Goal: Task Accomplishment & Management: Manage account settings

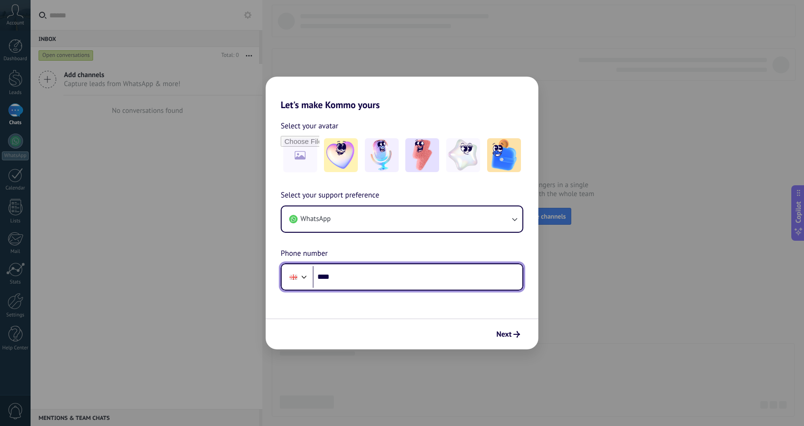
click at [359, 274] on input "****" at bounding box center [418, 277] width 210 height 22
paste input "**********"
click at [347, 274] on input "**********" at bounding box center [418, 277] width 210 height 22
type input "**********"
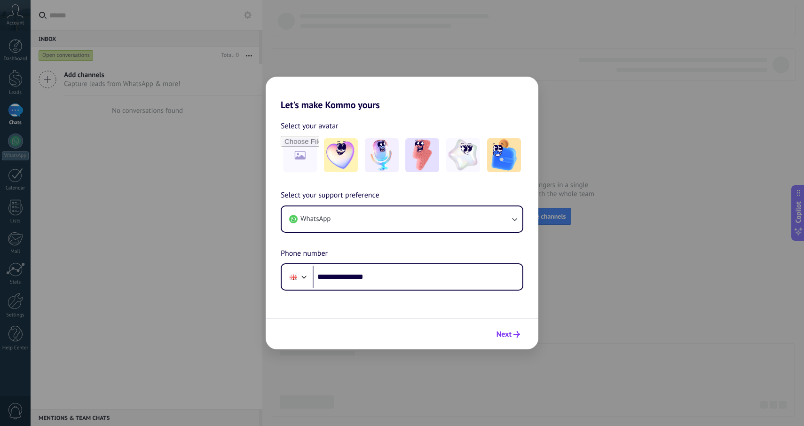
click at [499, 334] on span "Next" at bounding box center [503, 334] width 15 height 7
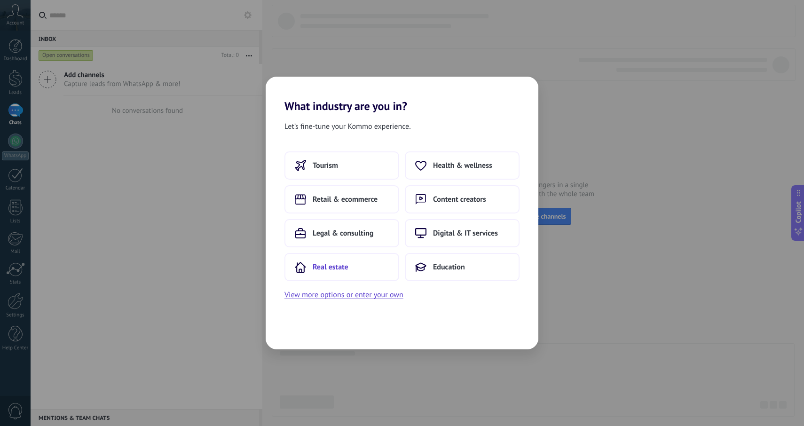
click at [363, 265] on button "Real estate" at bounding box center [341, 267] width 115 height 28
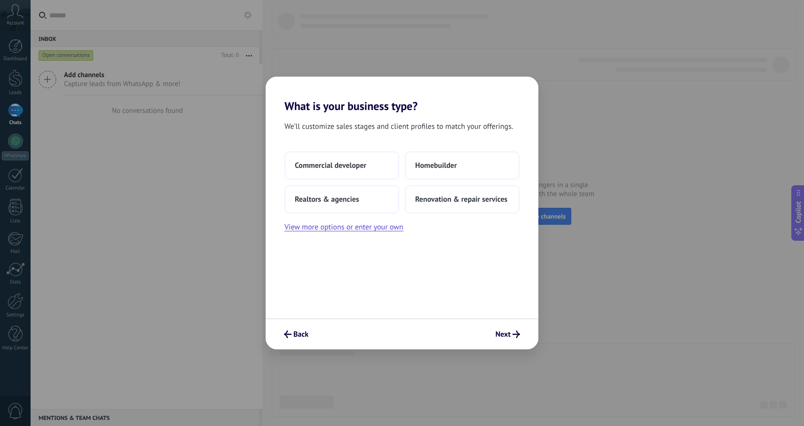
click at [291, 344] on div "Back Next" at bounding box center [402, 333] width 273 height 31
click at [297, 334] on span "Back" at bounding box center [300, 334] width 15 height 7
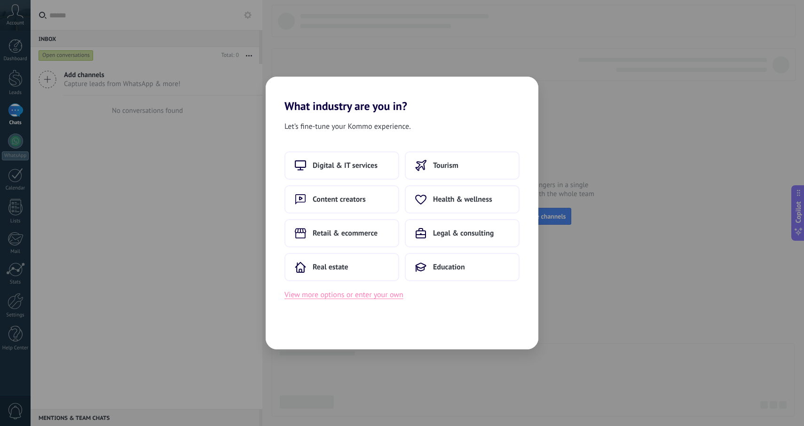
click at [352, 291] on button "View more options or enter your own" at bounding box center [343, 295] width 119 height 12
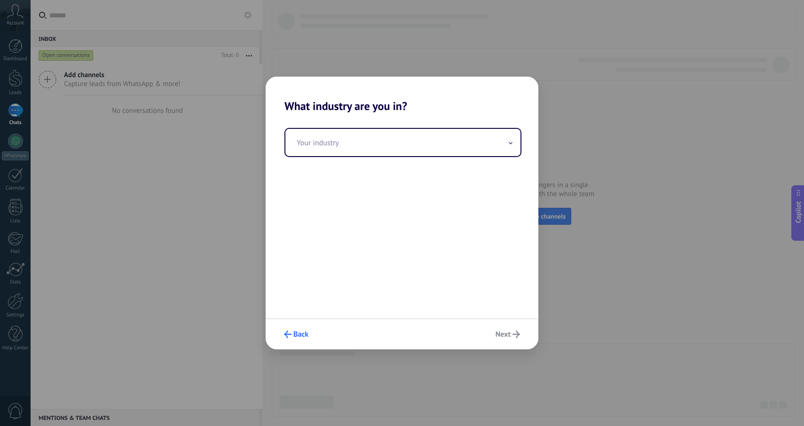
click at [293, 335] on span "Back" at bounding box center [296, 334] width 24 height 8
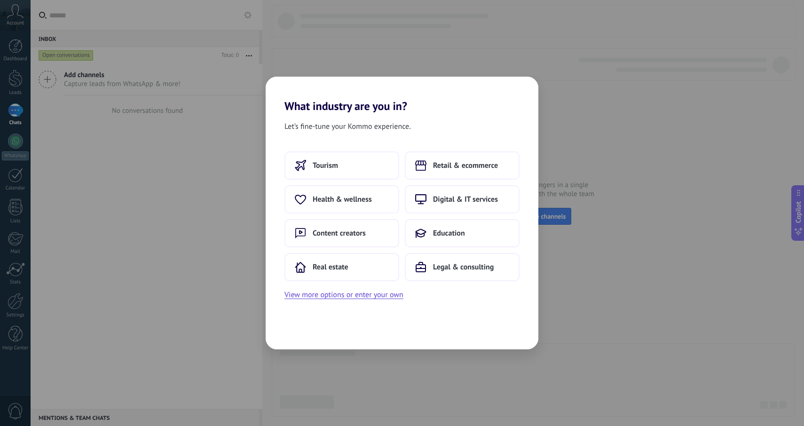
click at [182, 200] on div "What industry are you in? Let’s fine-tune your Kommo experience. Tourism Retail…" at bounding box center [402, 213] width 804 height 426
click at [455, 265] on span "Real estate" at bounding box center [451, 266] width 36 height 9
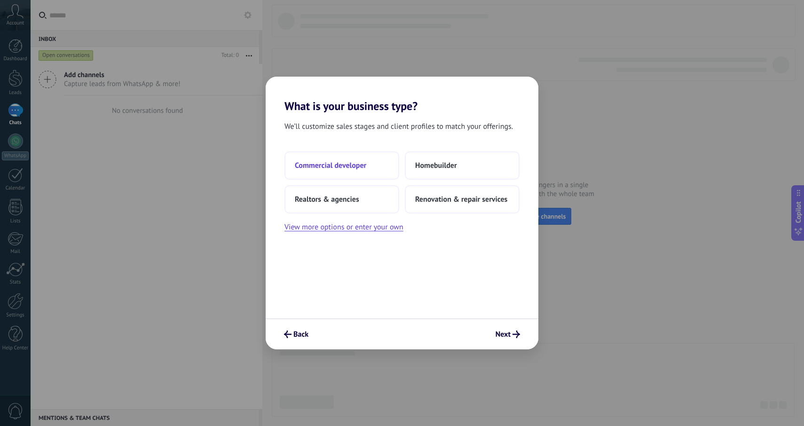
click at [370, 163] on button "Commercial developer" at bounding box center [341, 165] width 115 height 28
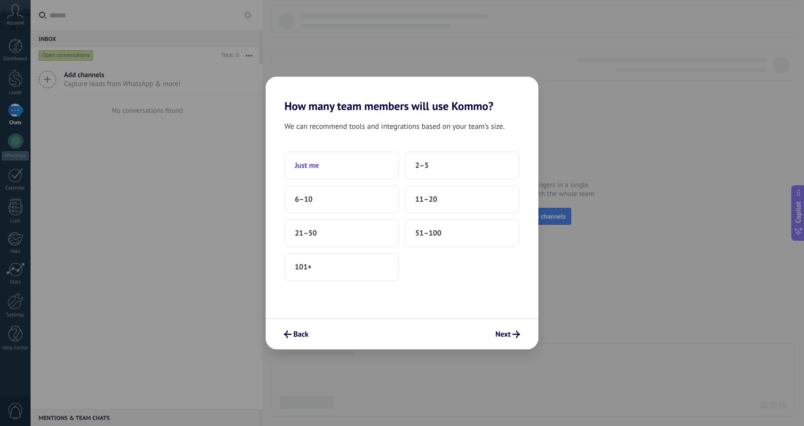
click at [374, 168] on button "Just me" at bounding box center [341, 165] width 115 height 28
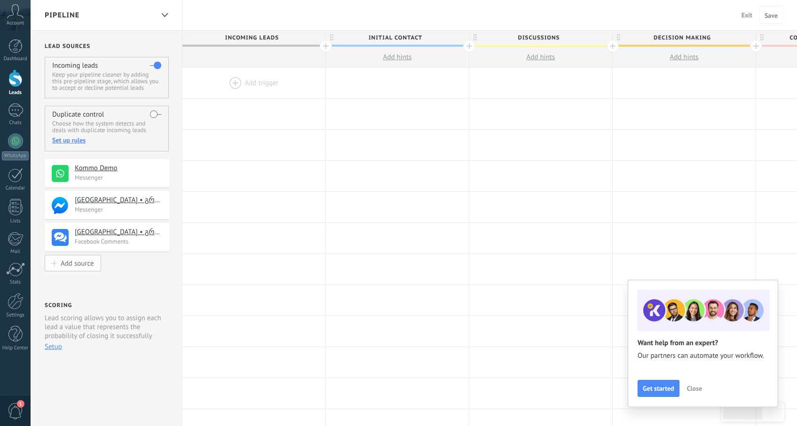
click at [75, 262] on div "Add source" at bounding box center [77, 263] width 33 height 8
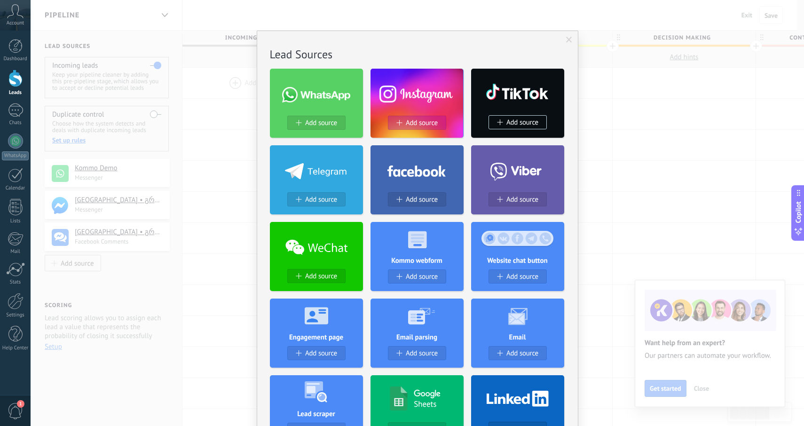
click at [424, 125] on span "Add source" at bounding box center [422, 123] width 32 height 8
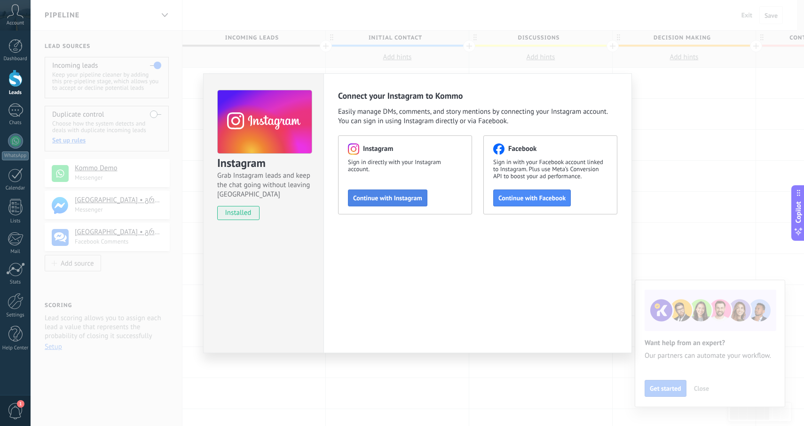
click at [391, 200] on span "Continue with Instagram" at bounding box center [387, 198] width 69 height 7
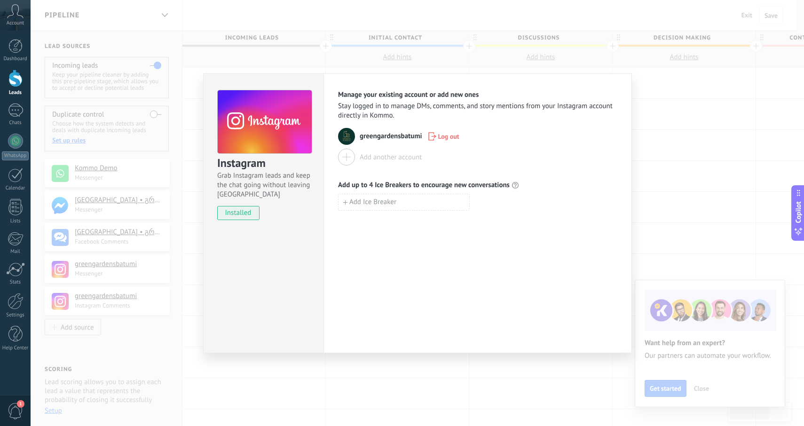
click at [509, 65] on div "Instagram Grab Instagram leads and keep the chat going without leaving Kommo in…" at bounding box center [417, 213] width 773 height 426
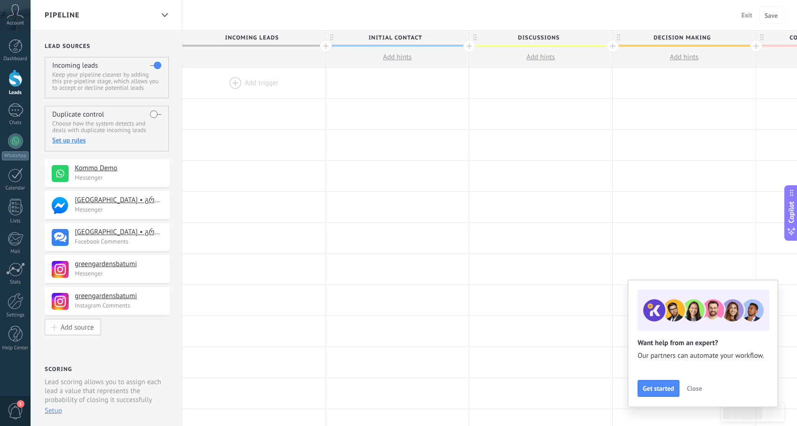
click at [63, 325] on div "Add source" at bounding box center [77, 327] width 33 height 8
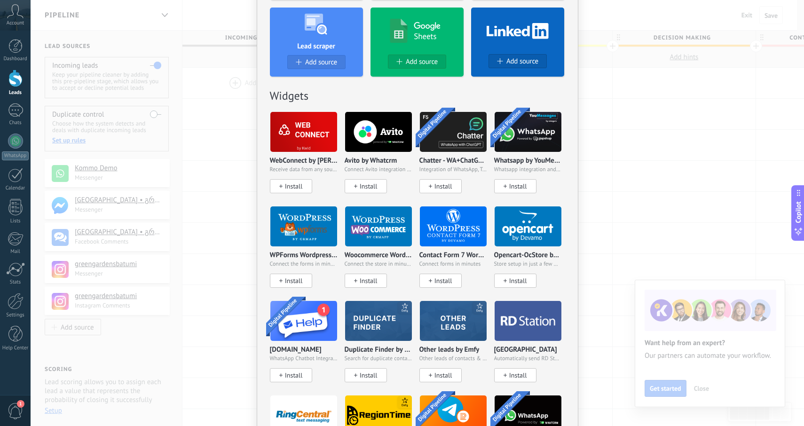
scroll to position [370, 0]
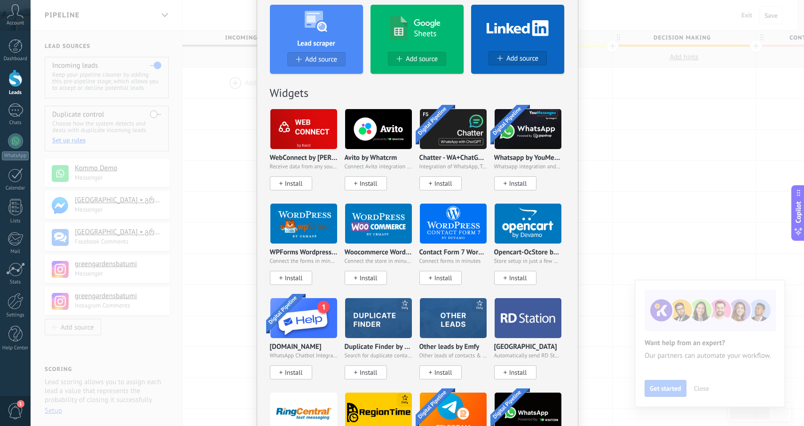
click at [594, 85] on div "No results. Lead Sources Add source Add source Add source Add source Add source…" at bounding box center [417, 213] width 773 height 426
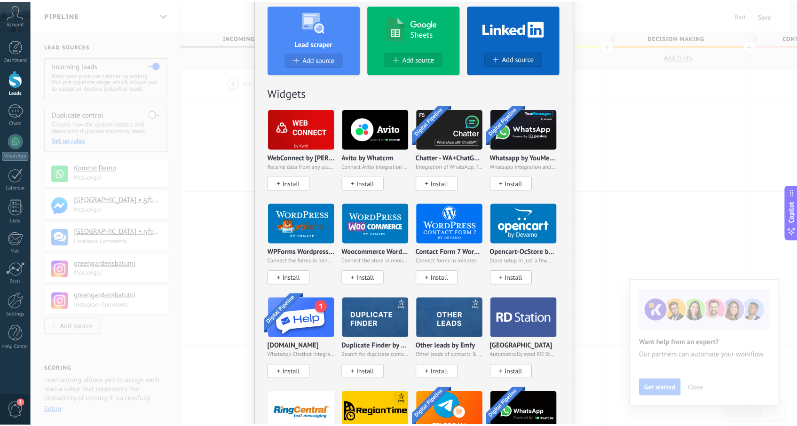
scroll to position [0, 0]
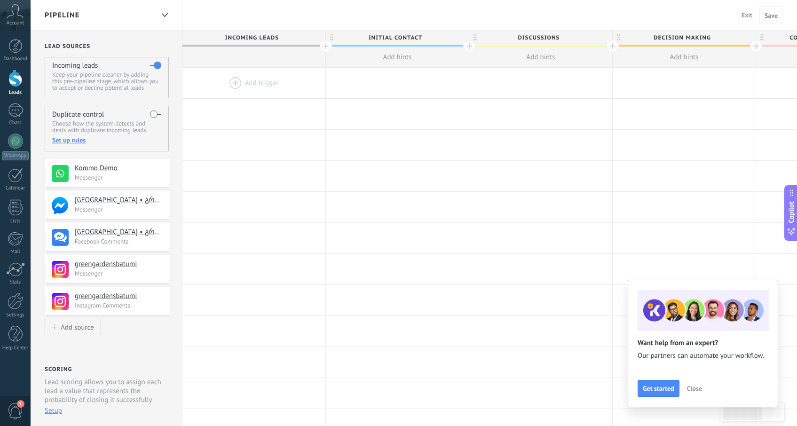
click at [14, 80] on div at bounding box center [15, 78] width 14 height 17
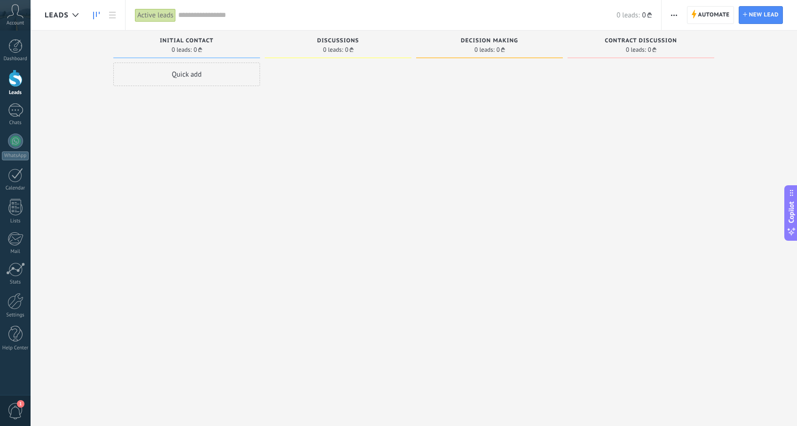
click at [198, 41] on span "Initial contact" at bounding box center [187, 41] width 54 height 7
click at [676, 17] on span "button" at bounding box center [674, 15] width 6 height 18
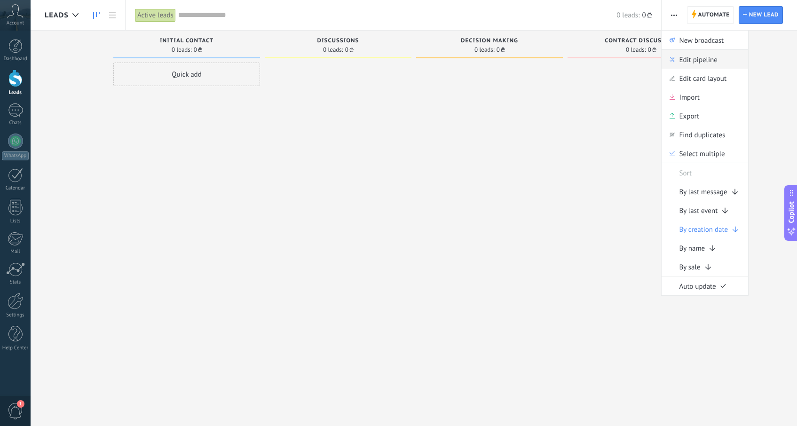
click at [688, 59] on span "Edit pipeline" at bounding box center [698, 59] width 38 height 19
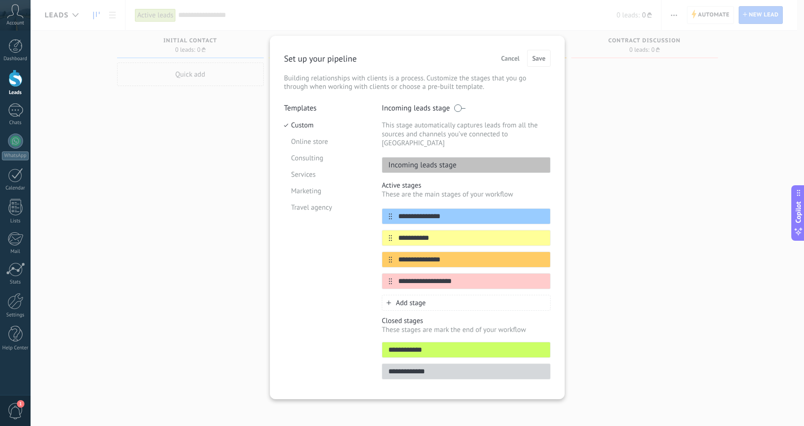
click at [591, 185] on div "**********" at bounding box center [417, 213] width 773 height 426
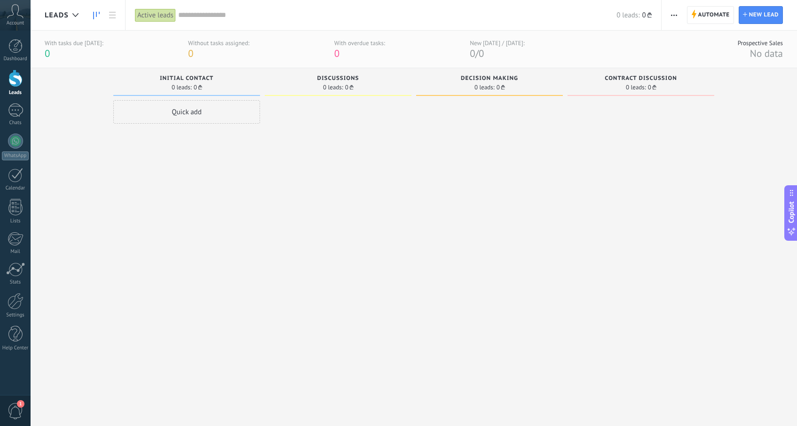
click at [164, 15] on div "Active leads" at bounding box center [155, 15] width 41 height 14
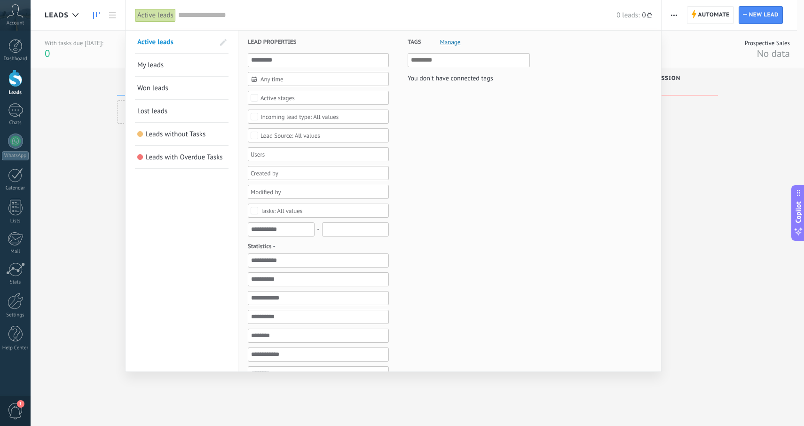
click at [254, 94] on div "Active stages" at bounding box center [318, 98] width 141 height 14
